Goal: Task Accomplishment & Management: Manage account settings

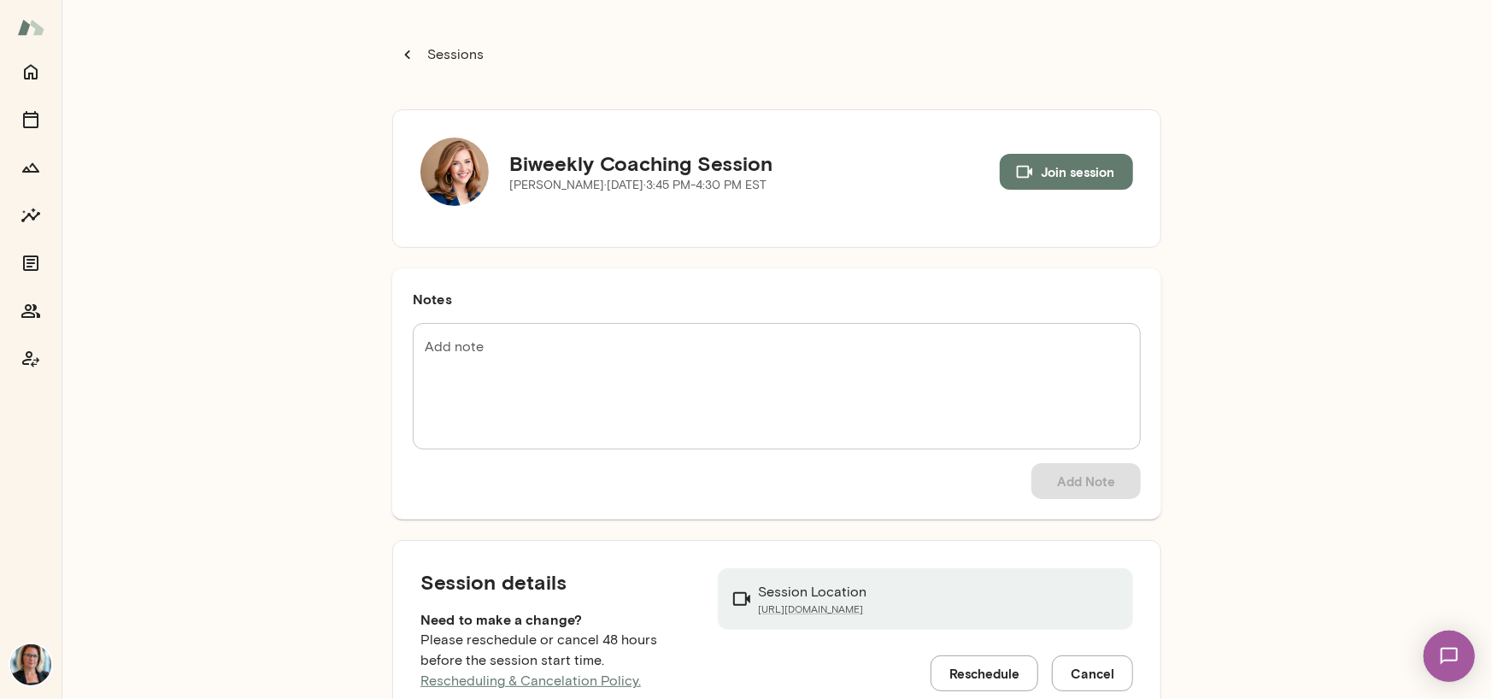
click at [447, 174] on img at bounding box center [454, 172] width 68 height 68
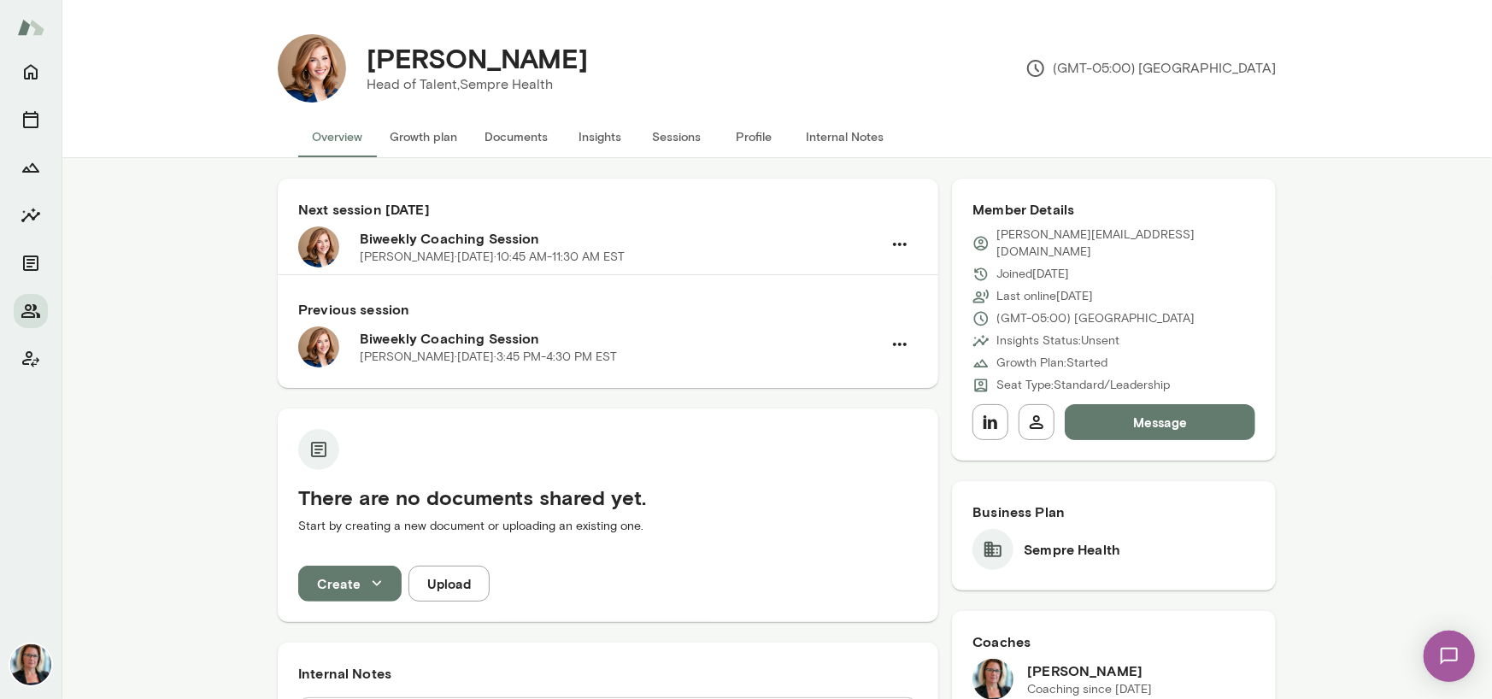
click at [663, 128] on button "Sessions" at bounding box center [676, 136] width 77 height 41
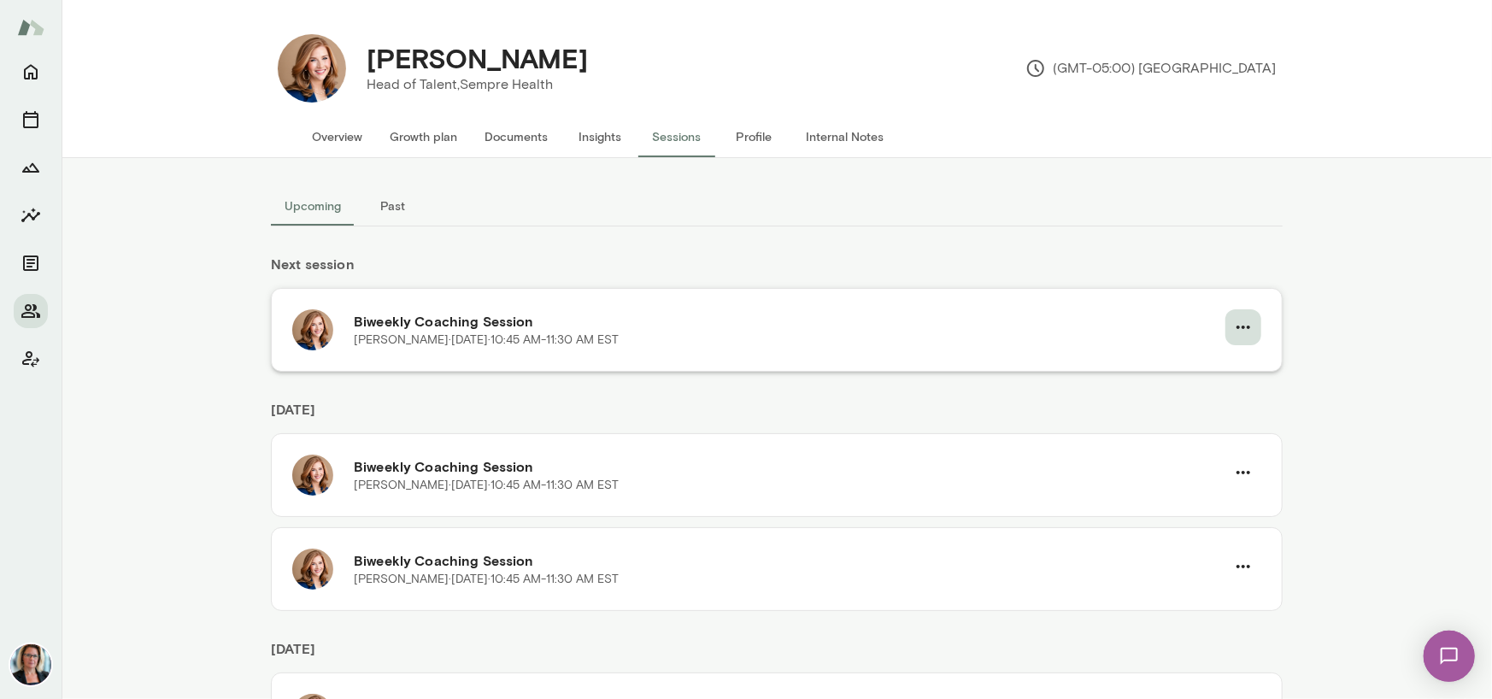
click at [1237, 324] on icon "button" at bounding box center [1243, 327] width 21 height 21
click at [1196, 372] on span "Reschedule" at bounding box center [1206, 367] width 73 height 21
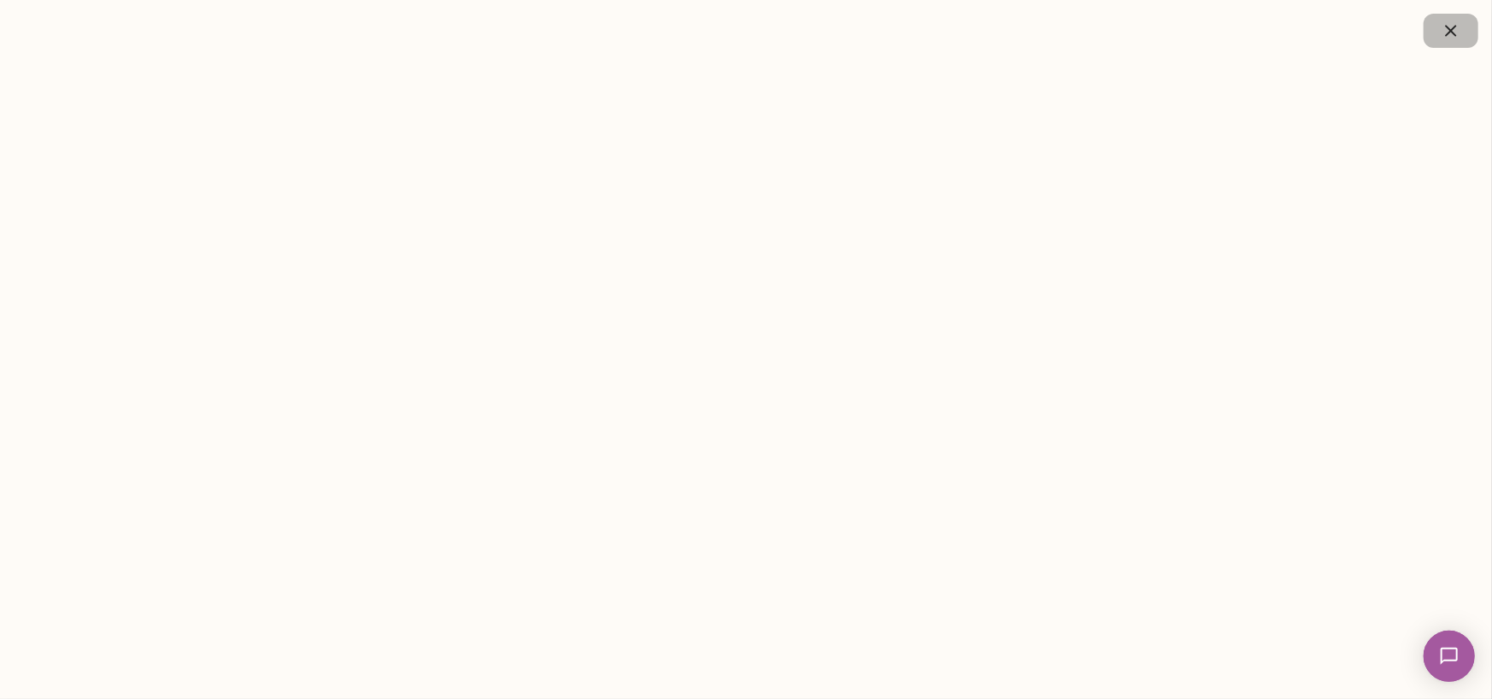
click at [1451, 26] on icon "button" at bounding box center [1451, 31] width 21 height 21
